Goal: Entertainment & Leisure: Consume media (video, audio)

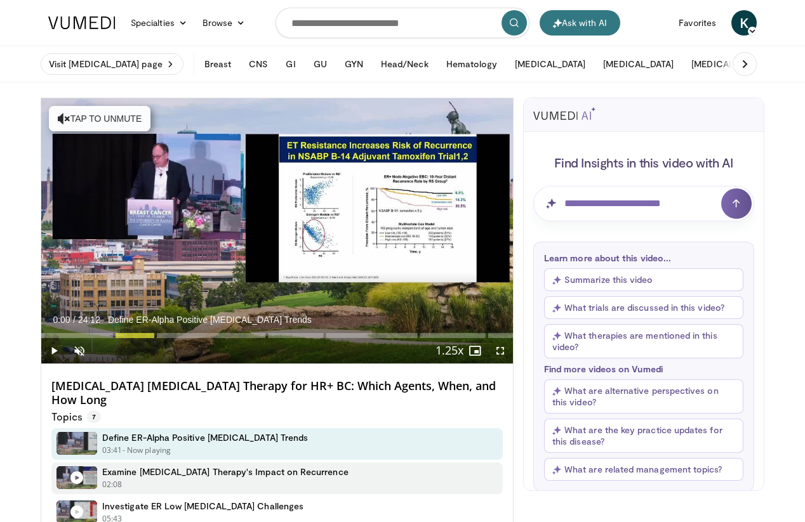
click at [128, 467] on h4 "Examine [MEDICAL_DATA] Therapy's Impact on Recurrence" at bounding box center [225, 472] width 246 height 11
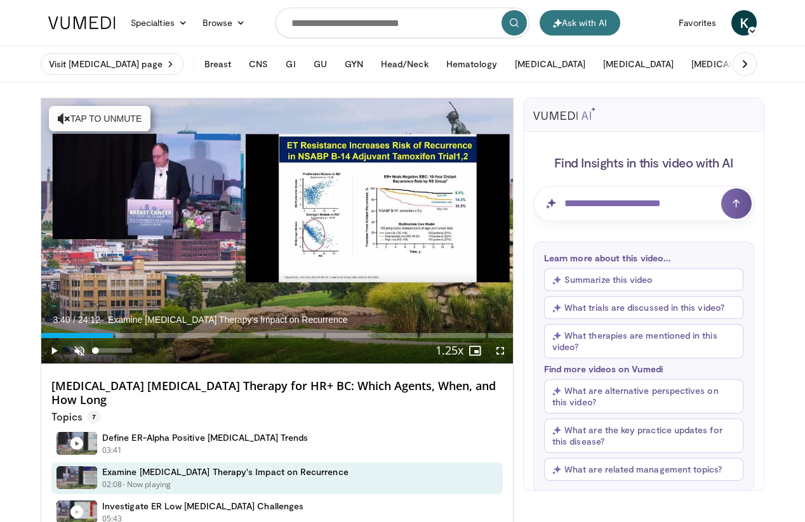
click at [78, 356] on span "Video Player" at bounding box center [79, 350] width 25 height 25
click at [46, 352] on span "Video Player" at bounding box center [53, 350] width 25 height 25
click at [56, 347] on span "Video Player" at bounding box center [53, 350] width 25 height 25
